Goal: Transaction & Acquisition: Book appointment/travel/reservation

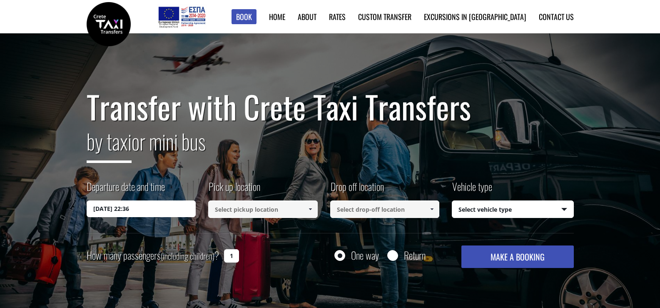
click at [256, 206] on input at bounding box center [263, 208] width 110 height 17
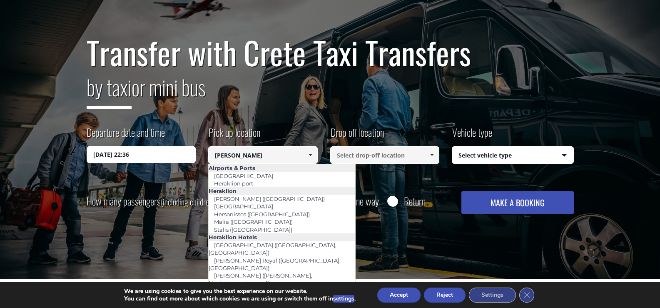
scroll to position [42, 0]
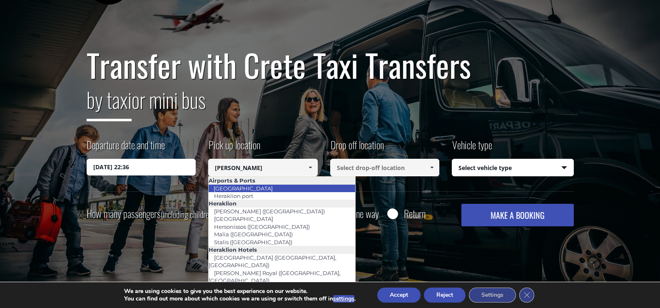
click at [244, 186] on link "[GEOGRAPHIC_DATA]" at bounding box center [243, 188] width 70 height 12
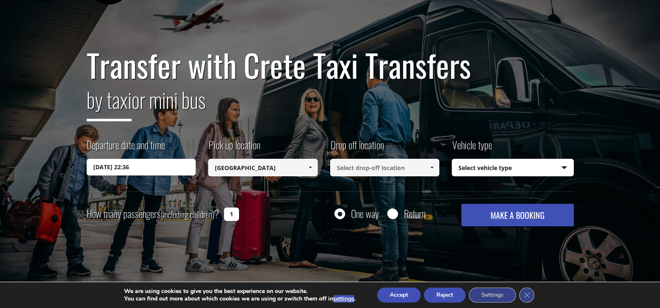
type input "[GEOGRAPHIC_DATA]"
click at [385, 171] on input at bounding box center [385, 167] width 110 height 17
click at [461, 204] on button "MAKE A BOOKING" at bounding box center [517, 215] width 112 height 22
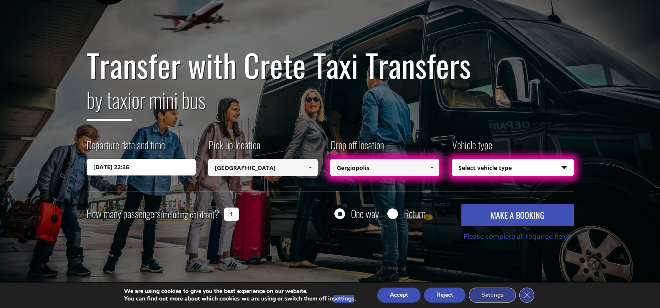
click at [385, 171] on input "Gergiopolis" at bounding box center [385, 167] width 110 height 17
click at [403, 168] on input "Gergiopolis" at bounding box center [385, 167] width 110 height 17
drag, startPoint x: 398, startPoint y: 167, endPoint x: 335, endPoint y: 168, distance: 63.3
click at [335, 168] on input "Gergiopolis" at bounding box center [385, 167] width 110 height 17
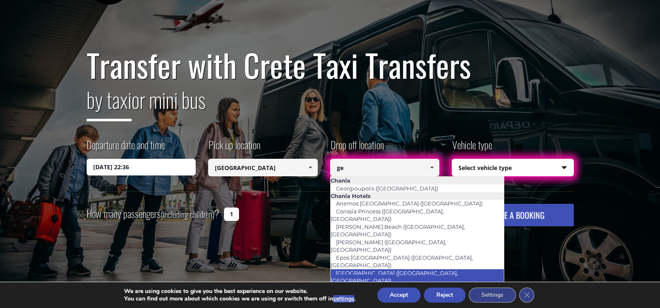
click at [361, 267] on link "[GEOGRAPHIC_DATA] ([GEOGRAPHIC_DATA], [GEOGRAPHIC_DATA])" at bounding box center [394, 276] width 128 height 19
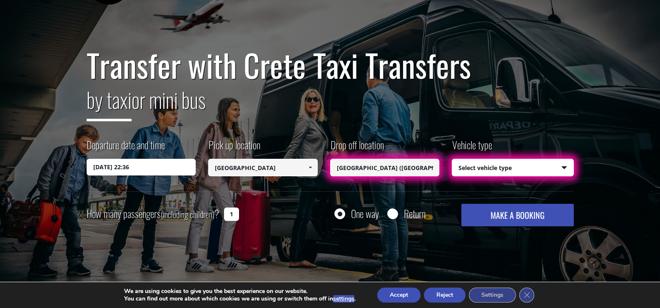
type input "[GEOGRAPHIC_DATA] ([GEOGRAPHIC_DATA], [GEOGRAPHIC_DATA])"
click at [501, 167] on select "Select vehicle type Taxi (4 passengers) Mercedes E Class Mini Van (7 passengers…" at bounding box center [512, 167] width 121 height 17
select select "541"
click at [452, 159] on select "Select vehicle type Taxi (4 passengers) Mercedes E Class Mini Van (7 passengers…" at bounding box center [512, 167] width 121 height 17
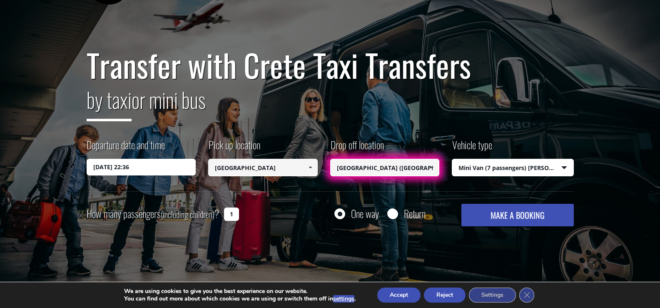
click at [512, 218] on button "MAKE A BOOKING" at bounding box center [517, 215] width 112 height 22
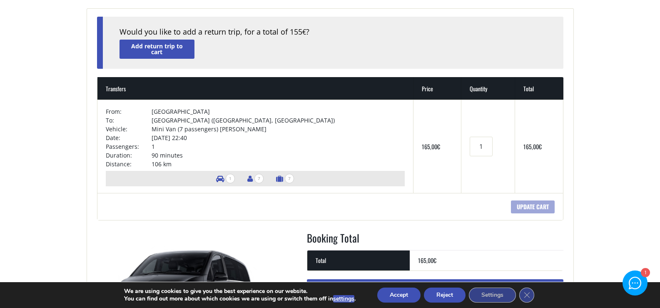
scroll to position [167, 0]
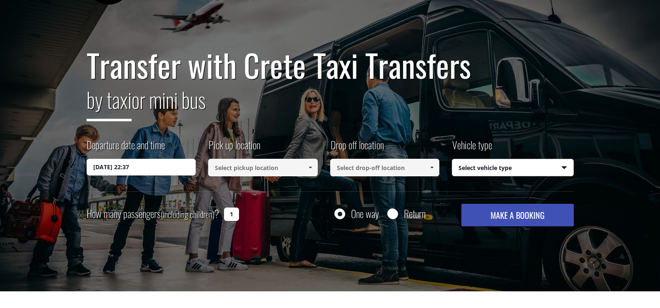
drag, startPoint x: 0, startPoint y: 0, endPoint x: 547, endPoint y: 169, distance: 572.1
click at [547, 169] on select "Select vehicle type Taxi (4 passengers) Mercedes E Class Mini Van (7 passengers…" at bounding box center [512, 167] width 121 height 17
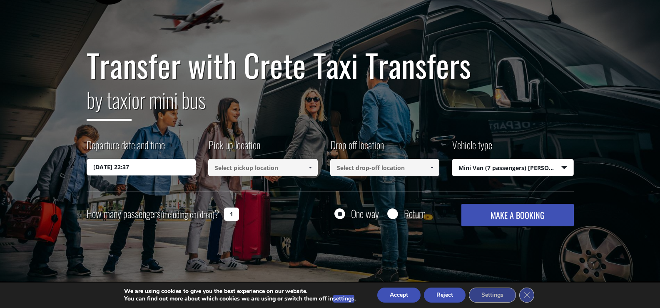
select select "540"
click at [452, 159] on select "Select vehicle type Taxi (4 passengers) Mercedes E Class Mini Van (7 passengers…" at bounding box center [512, 167] width 121 height 17
click at [547, 214] on button "MAKE A BOOKING" at bounding box center [517, 215] width 112 height 22
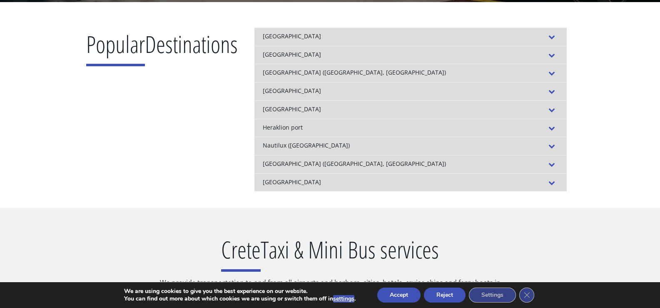
scroll to position [333, 0]
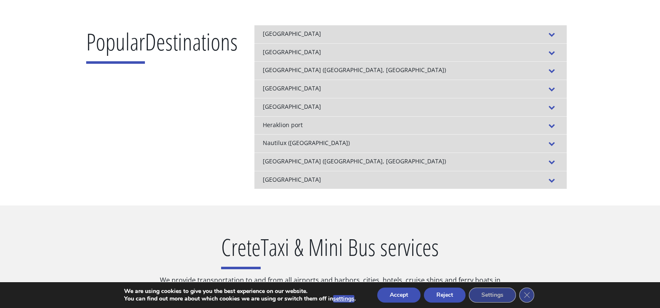
click at [306, 35] on div "[GEOGRAPHIC_DATA]" at bounding box center [410, 34] width 312 height 18
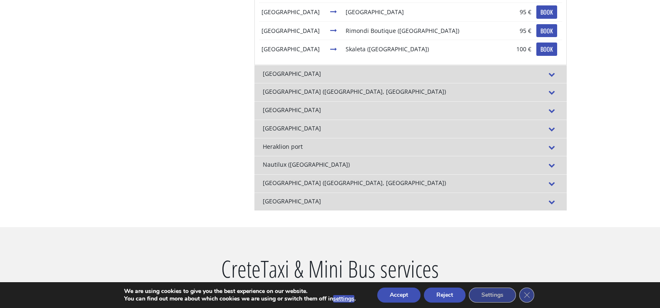
scroll to position [500, 0]
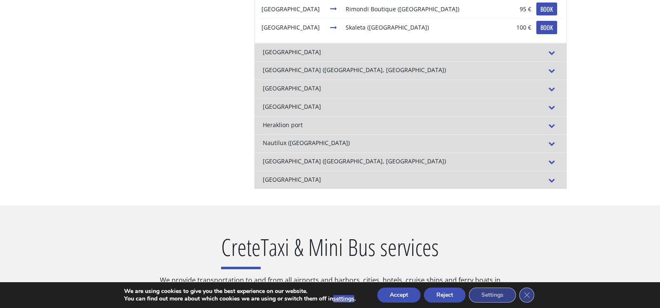
click at [304, 126] on div "Heraklion port" at bounding box center [410, 125] width 312 height 18
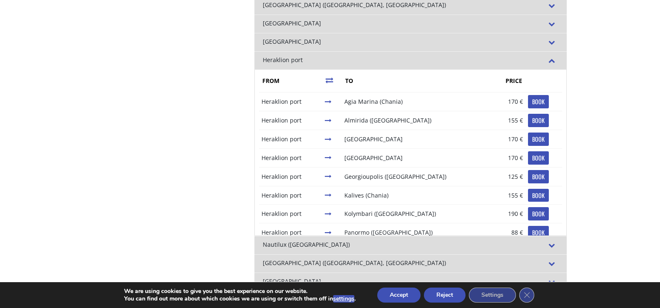
scroll to position [375, 0]
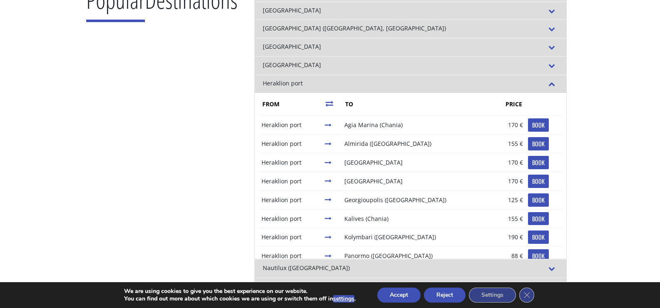
click at [313, 47] on div "[GEOGRAPHIC_DATA]" at bounding box center [410, 47] width 312 height 18
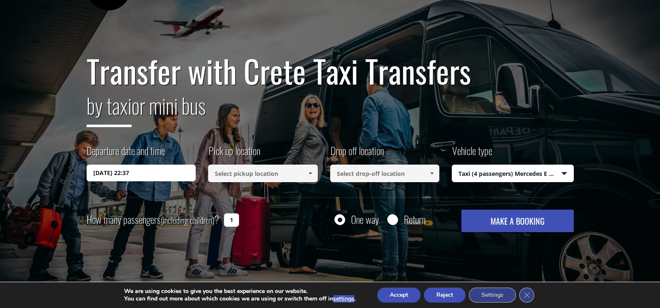
scroll to position [0, 0]
